Goal: Transaction & Acquisition: Purchase product/service

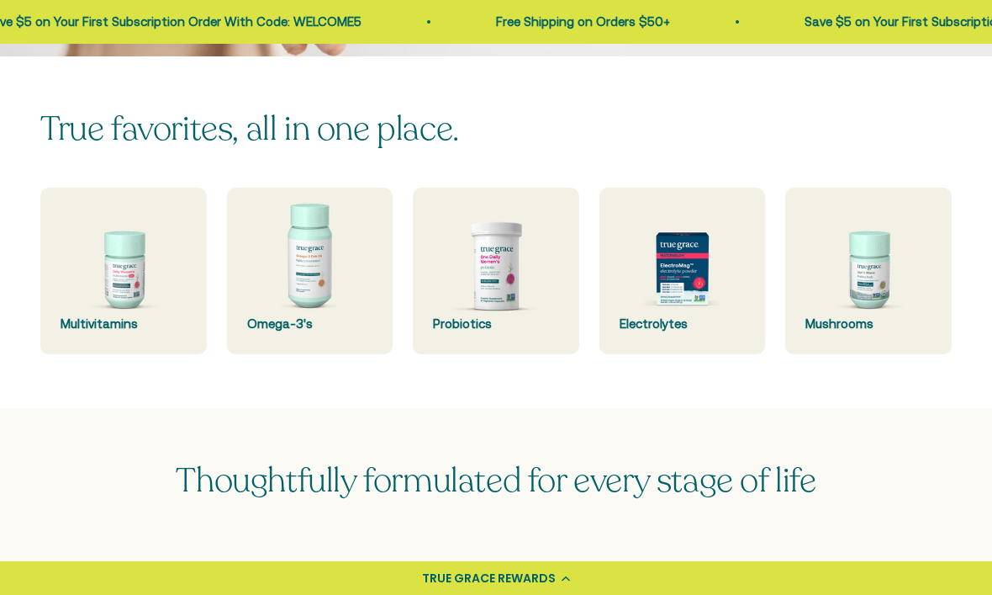
scroll to position [379, 0]
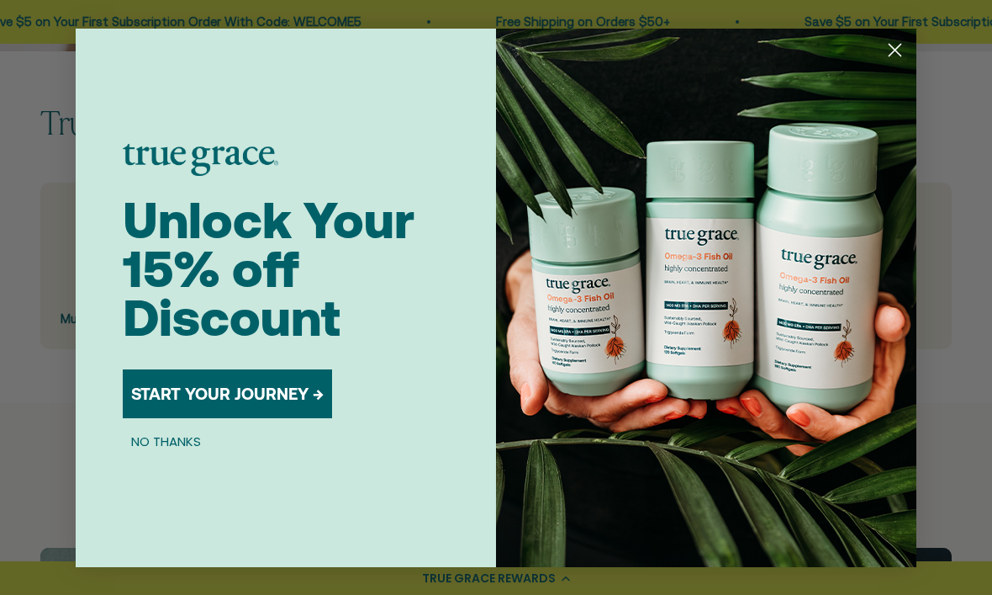
click at [708, 259] on img "POPUP Form" at bounding box center [706, 298] width 421 height 538
click at [901, 63] on circle "Close dialog" at bounding box center [895, 49] width 28 height 28
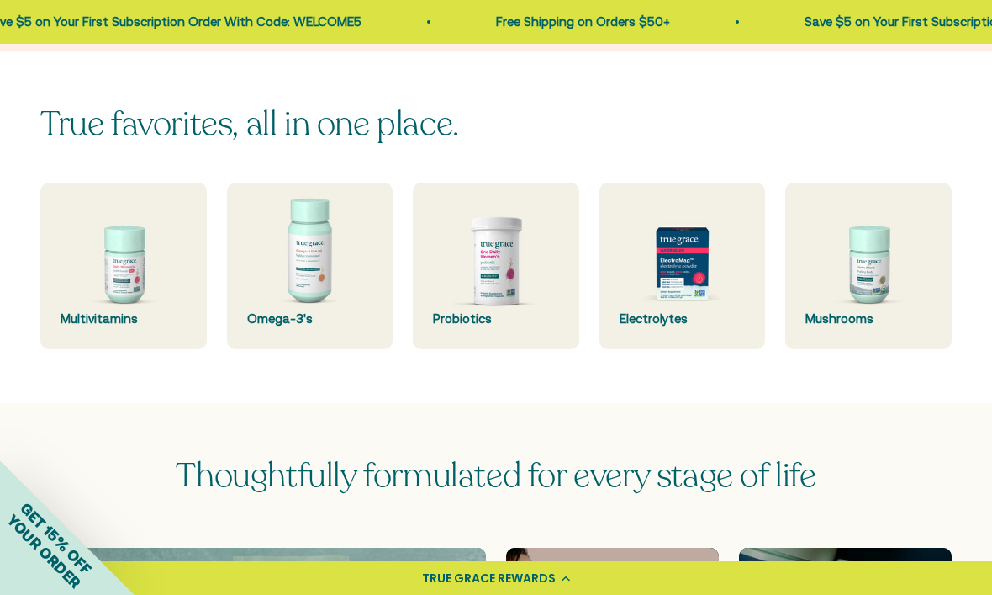
click at [697, 273] on img at bounding box center [683, 266] width 167 height 167
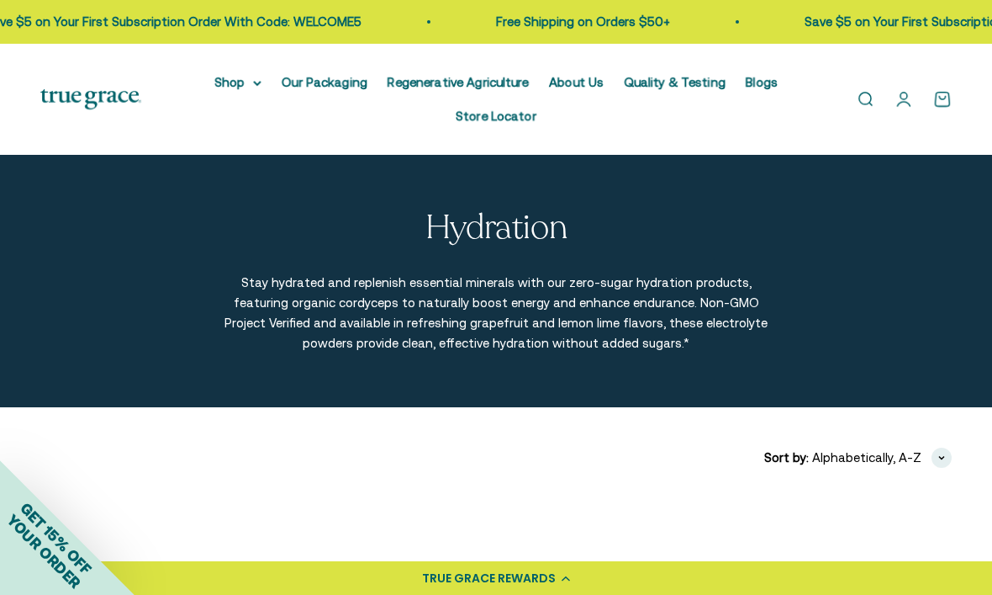
click at [239, 84] on summary "Shop" at bounding box center [237, 82] width 47 height 20
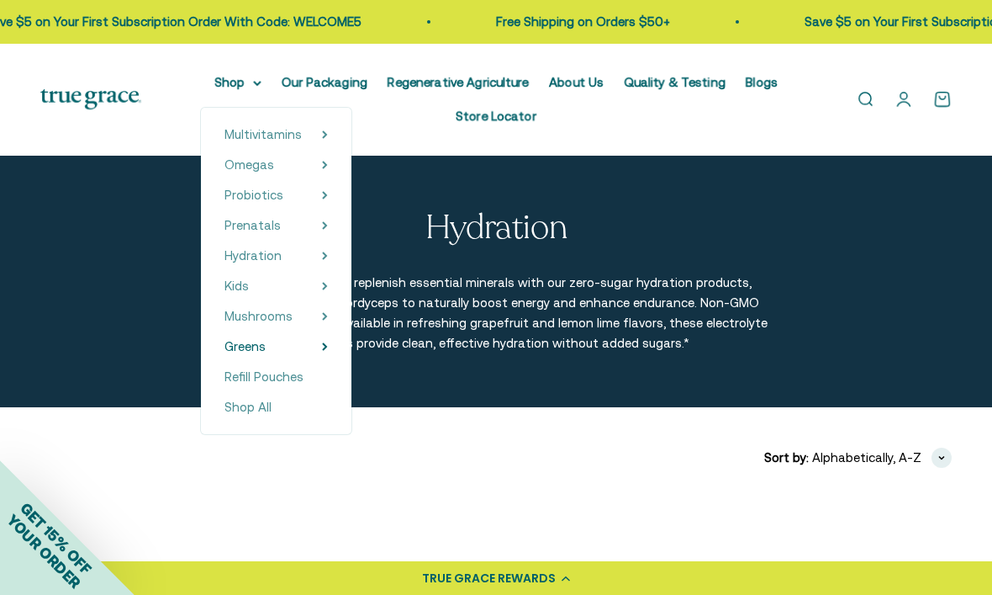
click at [322, 345] on icon at bounding box center [325, 346] width 6 height 8
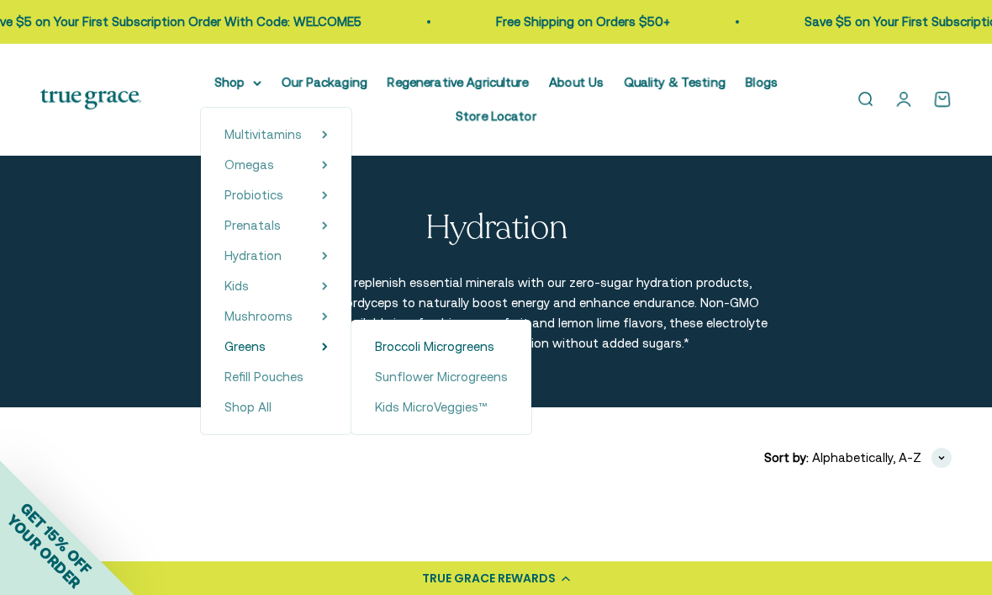
click at [452, 343] on span "Broccoli Microgreens" at bounding box center [434, 346] width 119 height 14
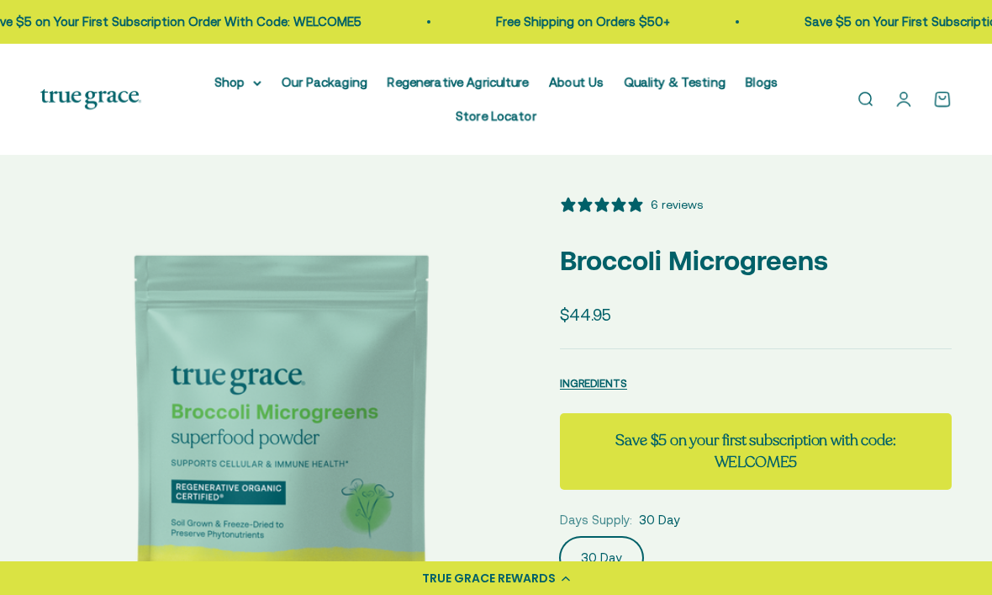
select select "3"
